Goal: Task Accomplishment & Management: Use online tool/utility

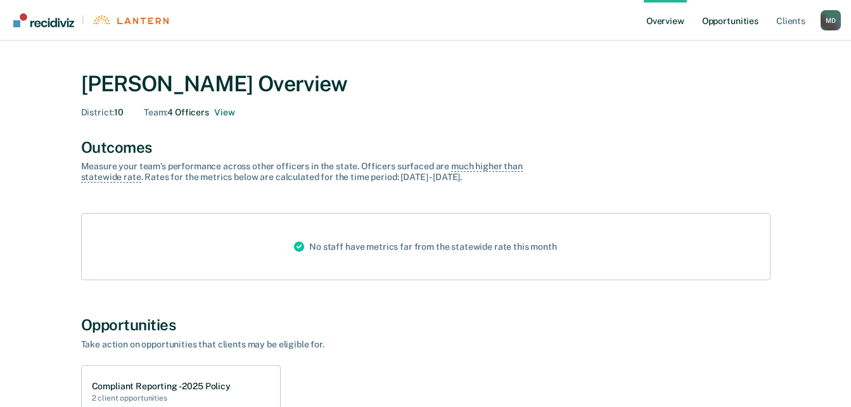
click at [739, 27] on link "Opportunities" at bounding box center [729, 20] width 61 height 41
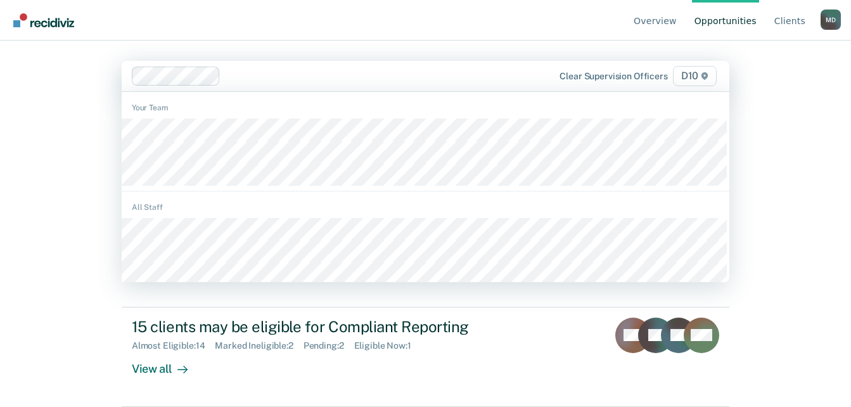
click at [784, 121] on div "Overview Opportunities Client s [PERSON_NAME] M D Profile How it works Log Out …" at bounding box center [425, 203] width 851 height 407
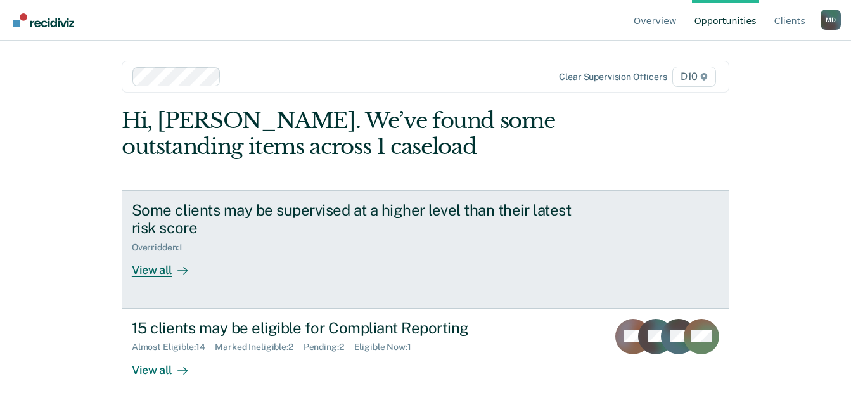
click at [156, 272] on div "View all" at bounding box center [167, 265] width 71 height 25
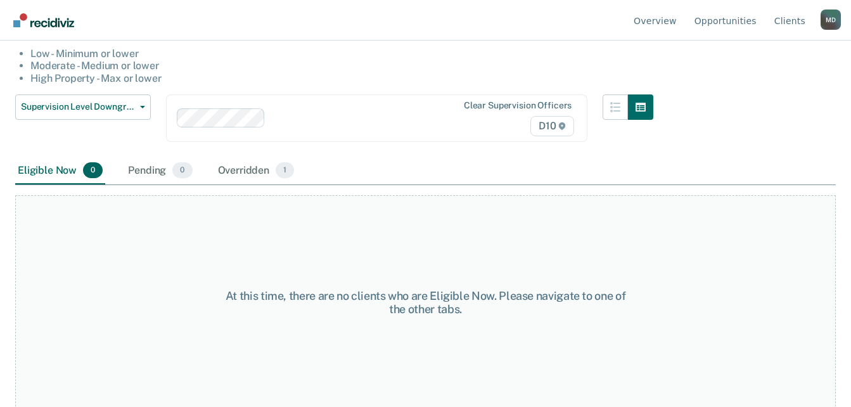
scroll to position [135, 0]
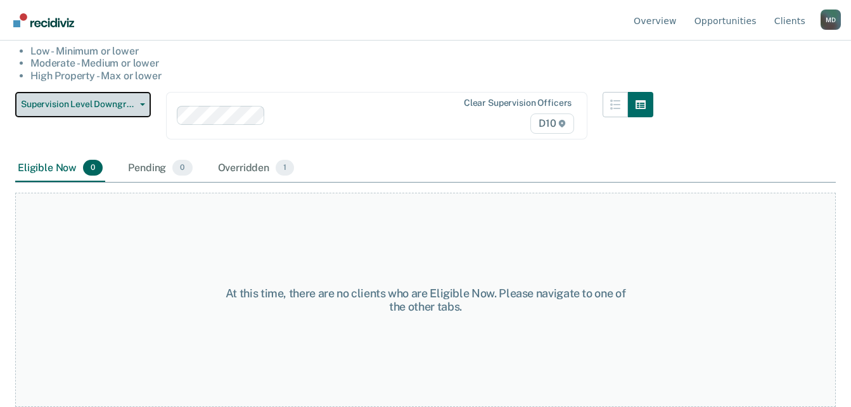
click at [143, 99] on button "Supervision Level Downgrade" at bounding box center [83, 104] width 136 height 25
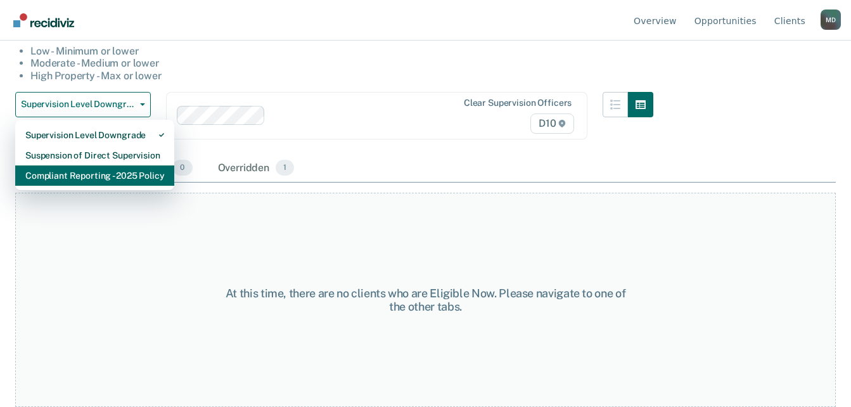
click at [103, 181] on div "Compliant Reporting - 2025 Policy" at bounding box center [94, 175] width 139 height 20
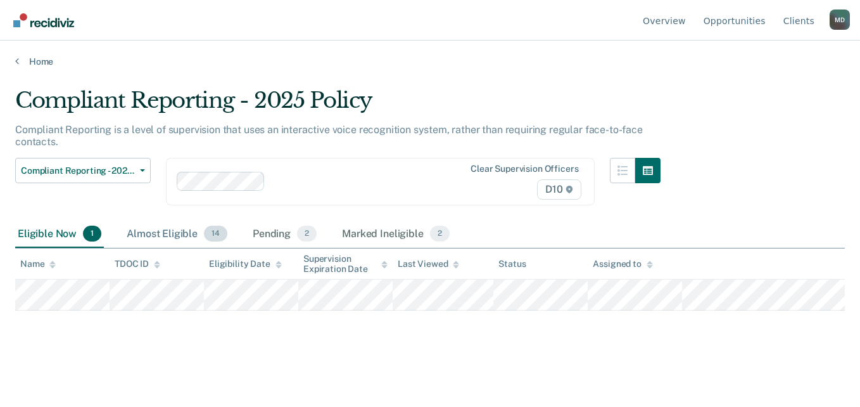
click at [180, 229] on div "Almost Eligible 14" at bounding box center [177, 234] width 106 height 28
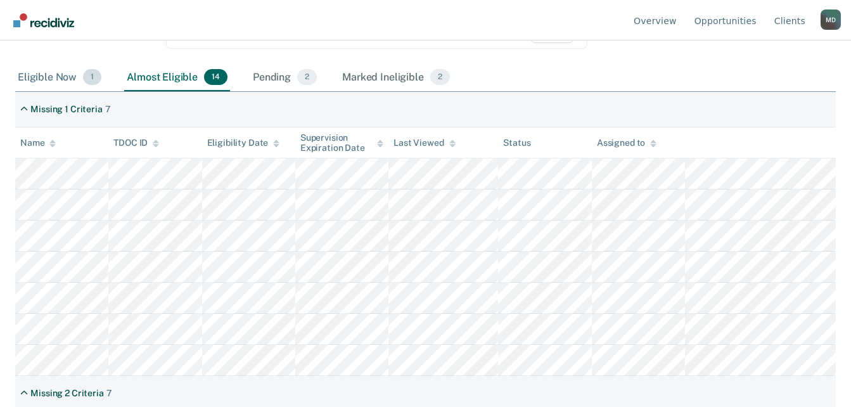
scroll to position [156, 0]
click at [273, 76] on div "Pending 2" at bounding box center [284, 79] width 69 height 28
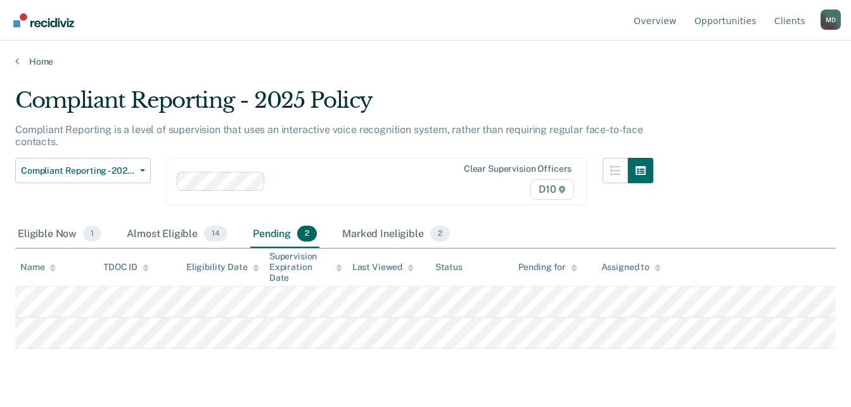
scroll to position [0, 0]
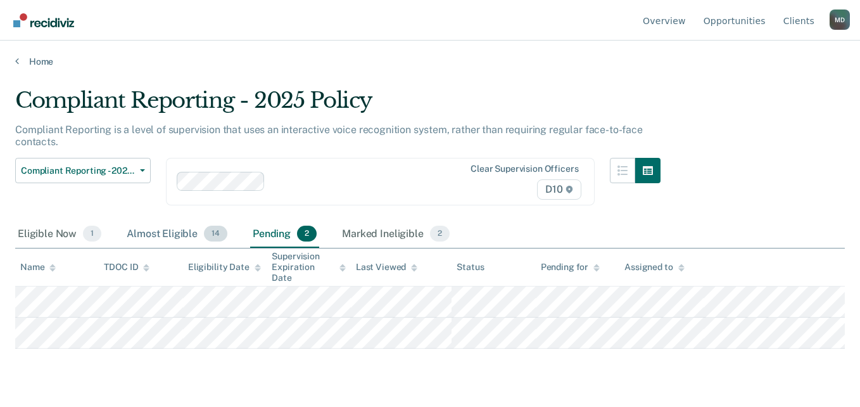
click at [155, 232] on div "Almost Eligible 14" at bounding box center [177, 234] width 106 height 28
